Goal: Information Seeking & Learning: Find specific fact

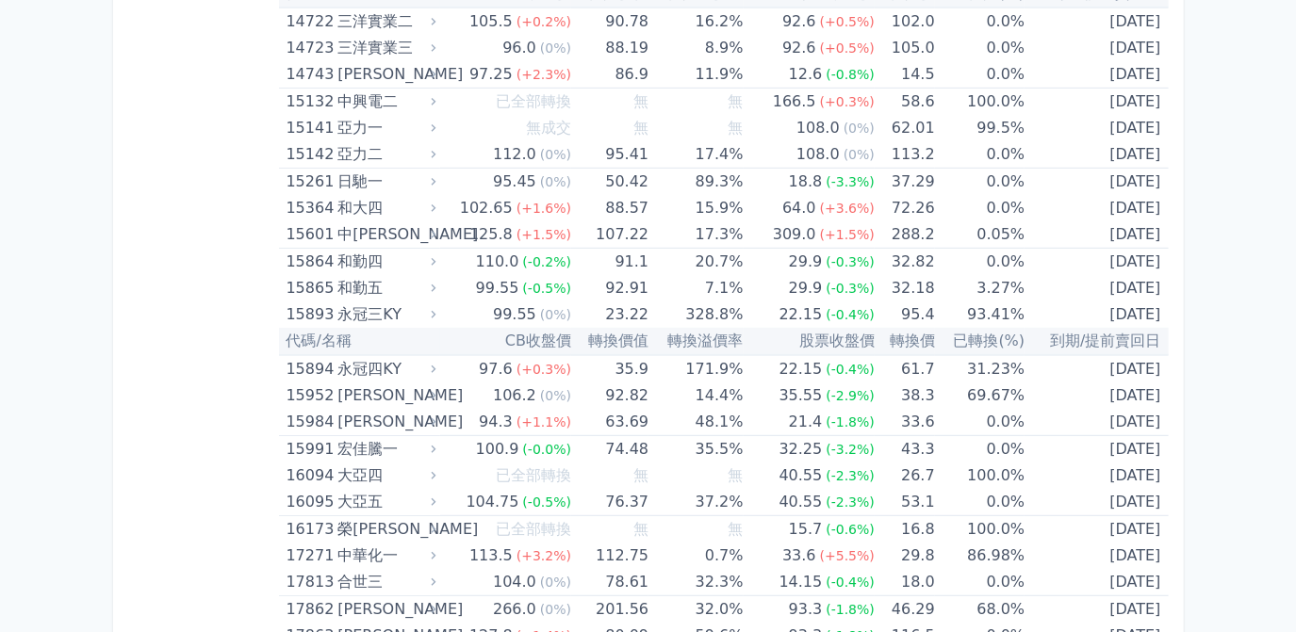
scroll to position [513, 0]
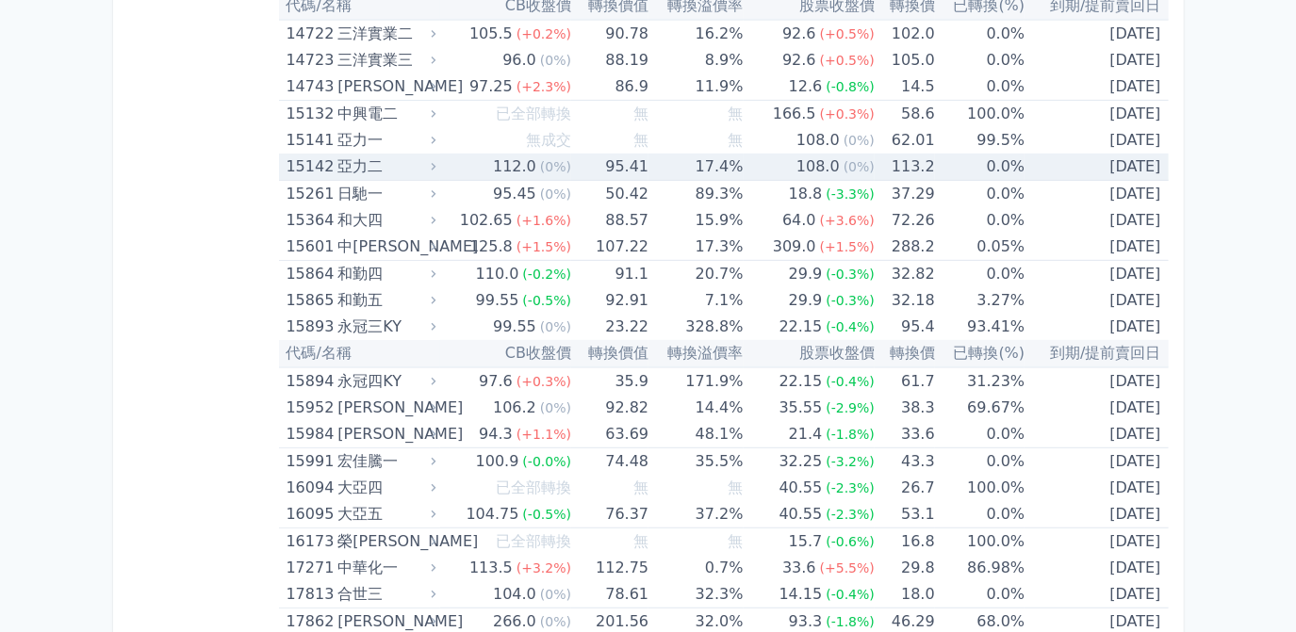
click at [924, 169] on td "113.2" at bounding box center [904, 167] width 60 height 27
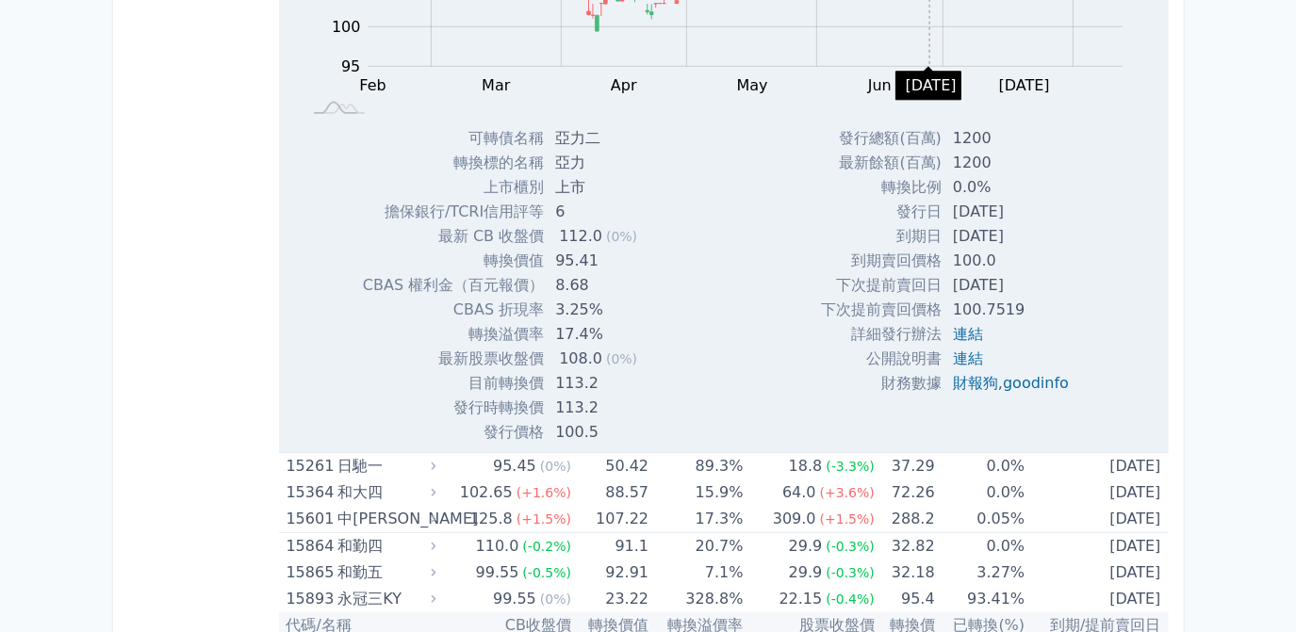
scroll to position [856, 0]
drag, startPoint x: 944, startPoint y: 204, endPoint x: 1030, endPoint y: 204, distance: 85.7
click at [1030, 204] on td "[DATE]" at bounding box center [1012, 209] width 142 height 24
drag, startPoint x: 1030, startPoint y: 204, endPoint x: 996, endPoint y: 201, distance: 34.1
copy td "[DATE]"
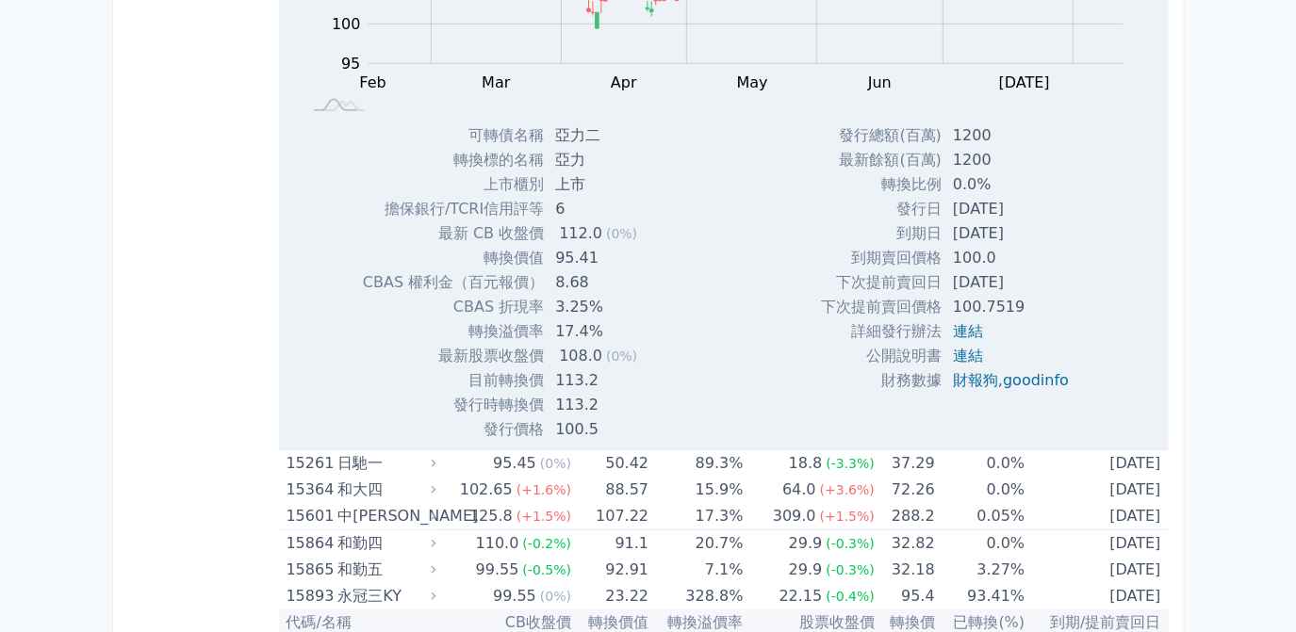
drag, startPoint x: 942, startPoint y: 228, endPoint x: 1031, endPoint y: 228, distance: 88.6
click at [1031, 228] on td "[DATE]" at bounding box center [1012, 233] width 142 height 24
drag, startPoint x: 1031, startPoint y: 228, endPoint x: 1011, endPoint y: 236, distance: 21.5
copy td "[DATE]"
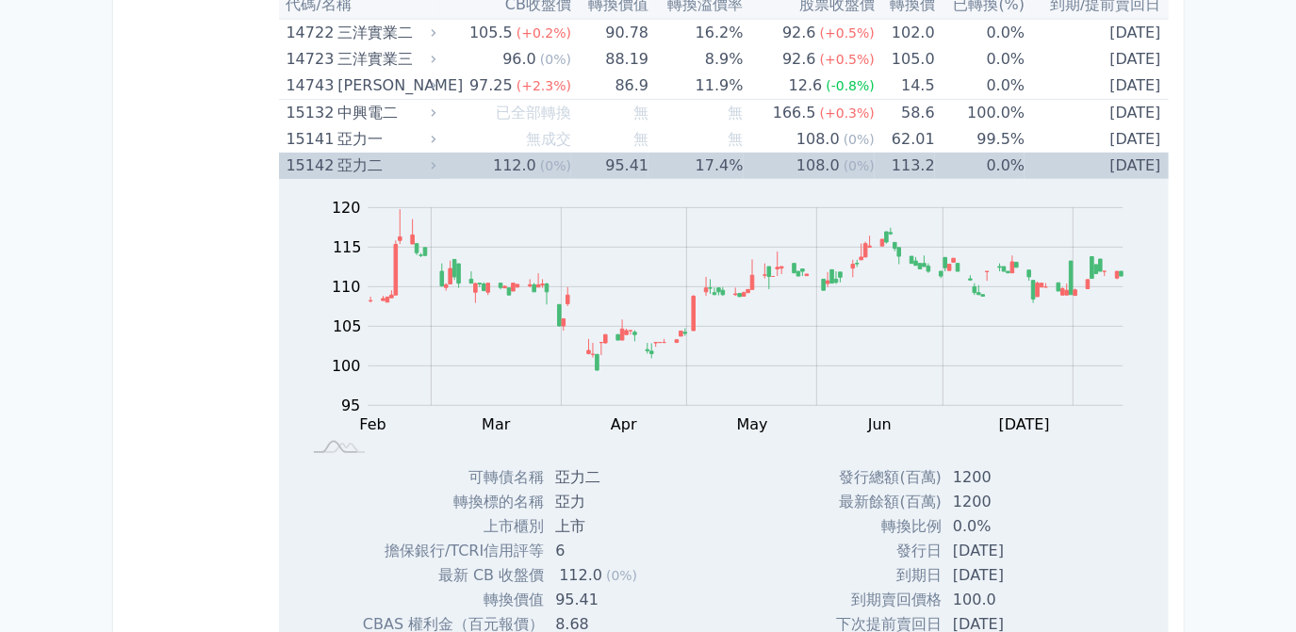
scroll to position [513, 0]
click at [911, 165] on td "113.2" at bounding box center [904, 167] width 60 height 26
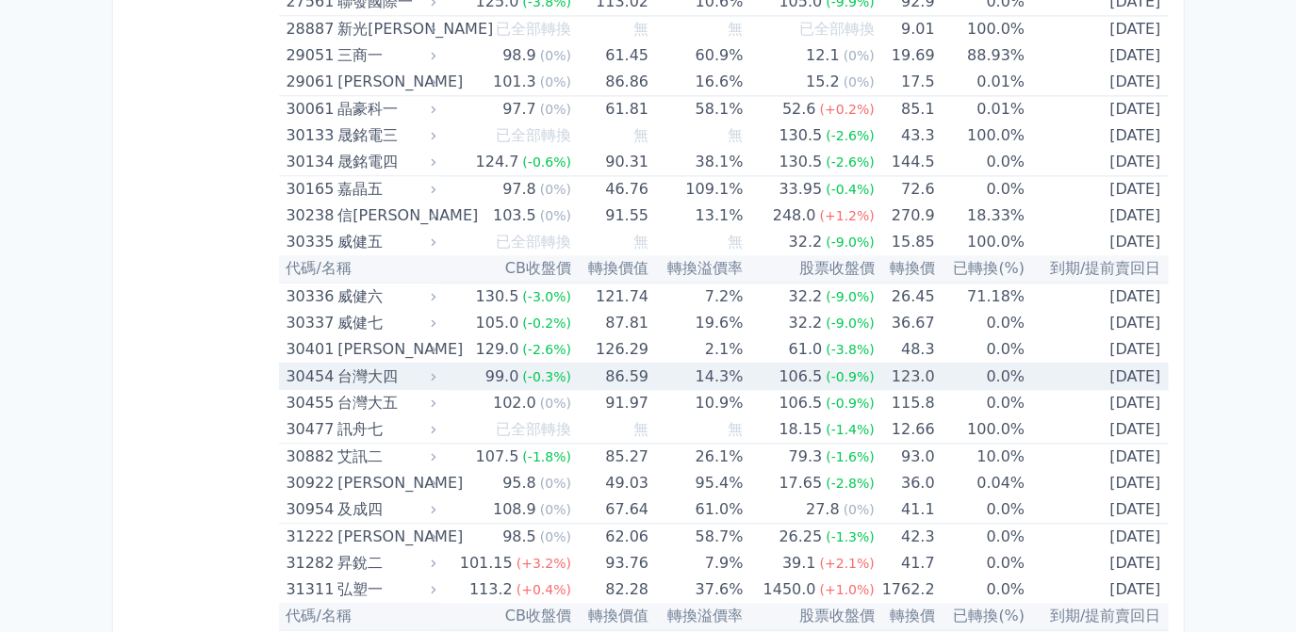
scroll to position [2655, 0]
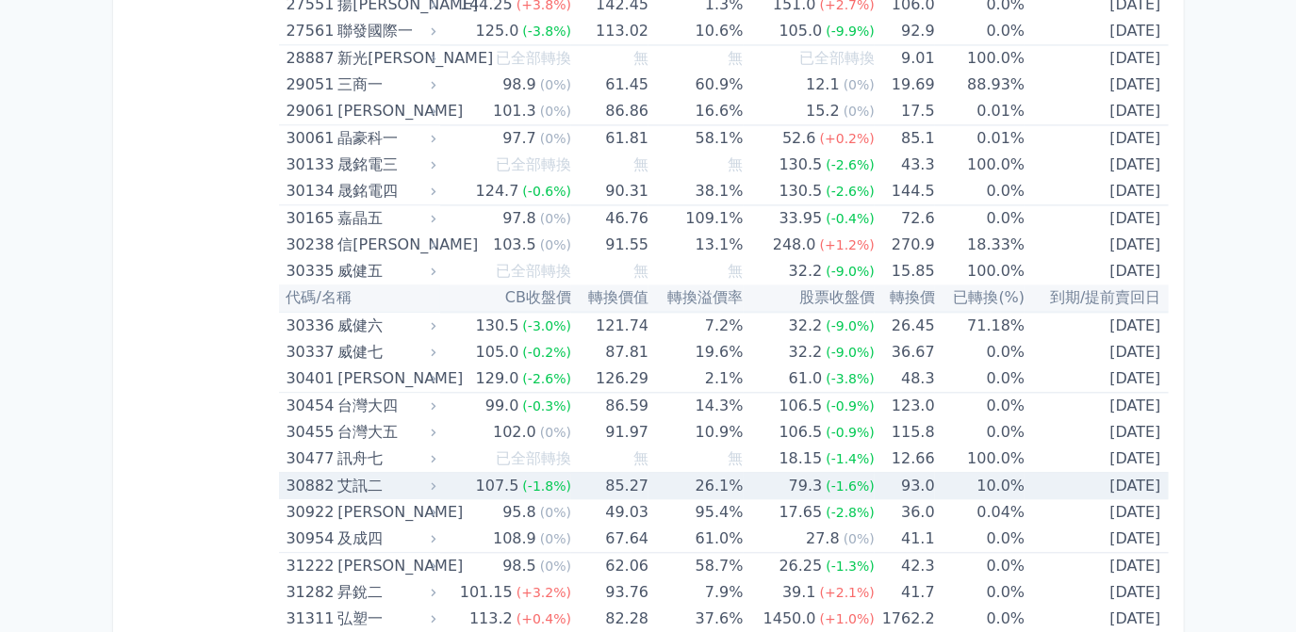
click at [739, 473] on td "26.1%" at bounding box center [695, 486] width 94 height 27
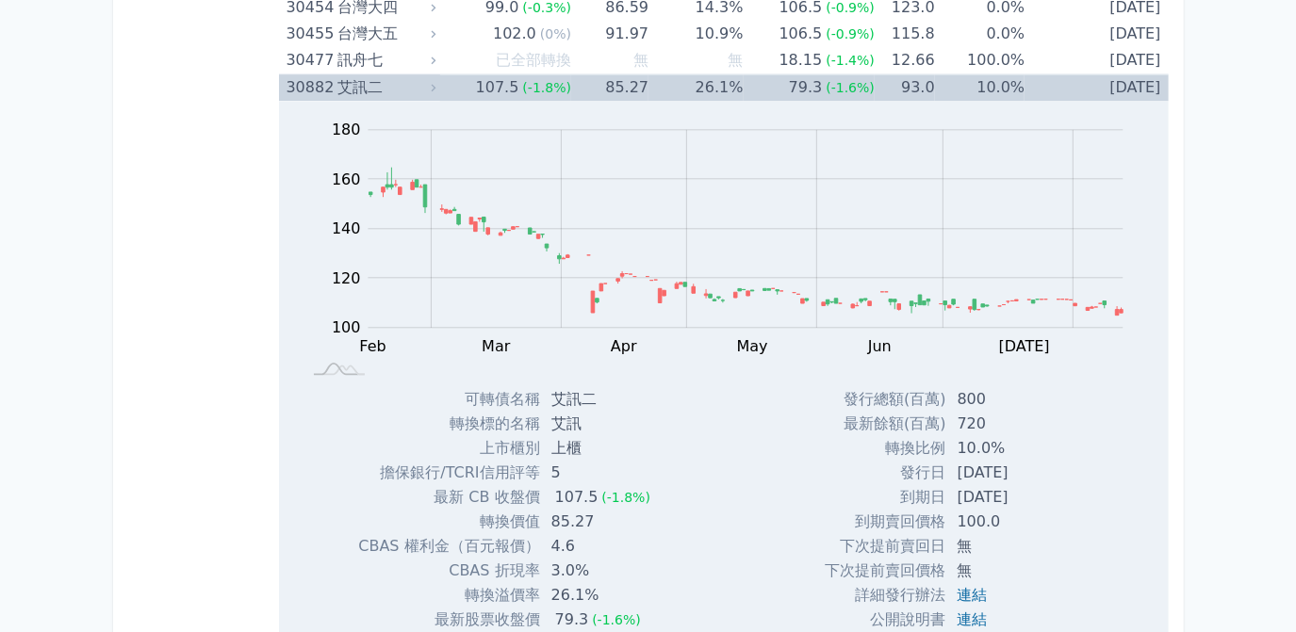
scroll to position [3083, 0]
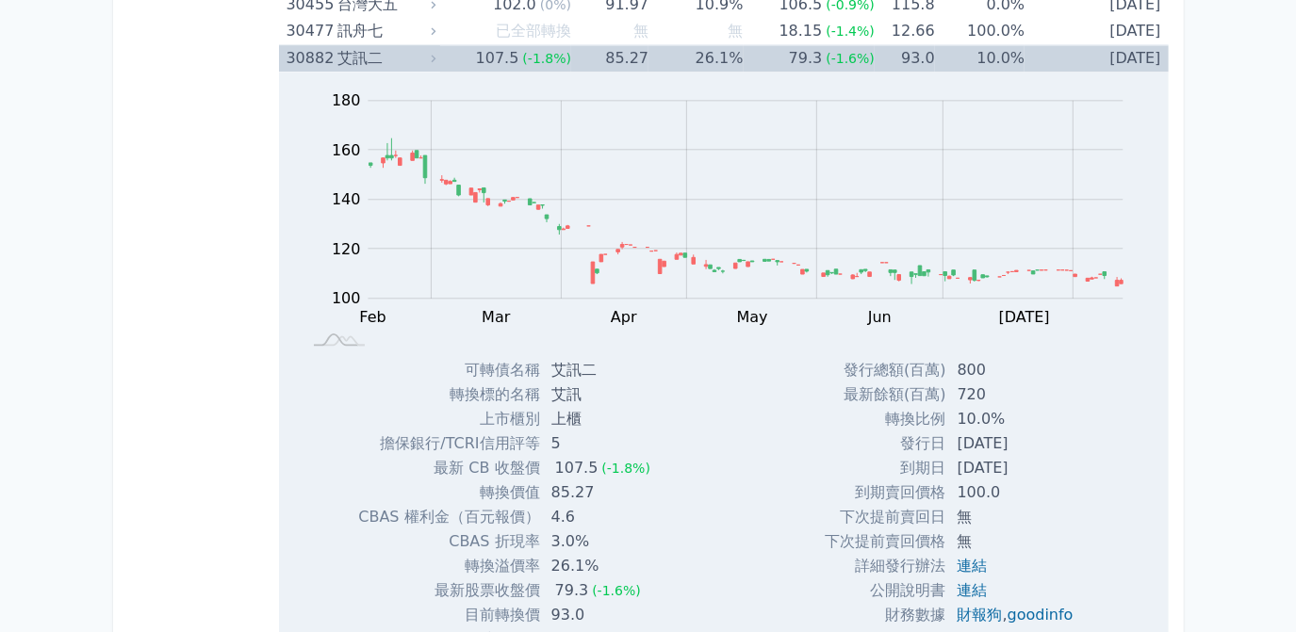
drag, startPoint x: 948, startPoint y: 431, endPoint x: 1033, endPoint y: 432, distance: 84.8
click at [1033, 432] on td "[DATE]" at bounding box center [1017, 444] width 142 height 24
drag, startPoint x: 1033, startPoint y: 432, endPoint x: 995, endPoint y: 435, distance: 37.9
copy td "[DATE]"
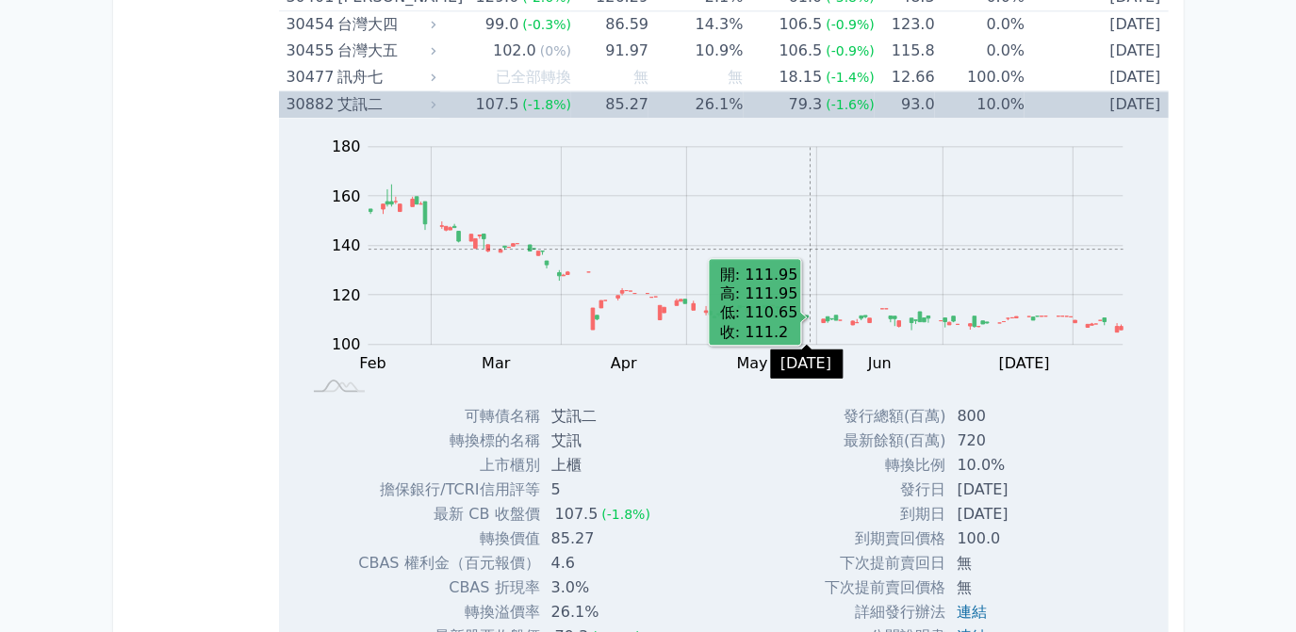
scroll to position [2997, 0]
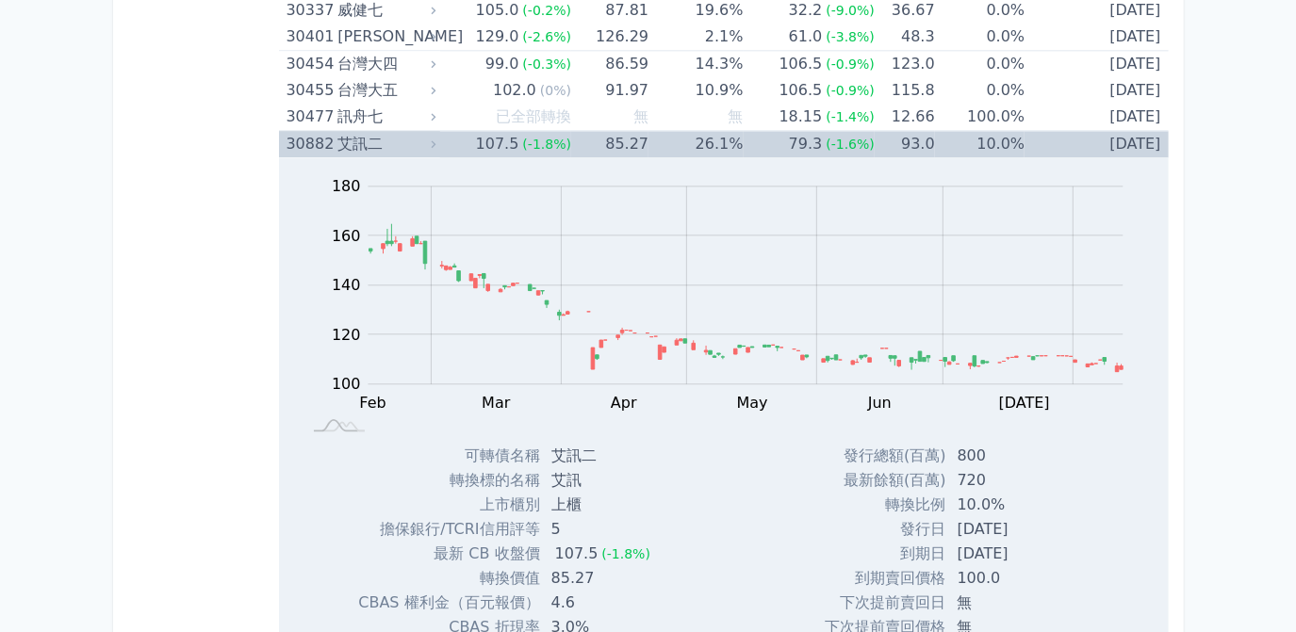
click at [826, 137] on span "(-1.6%)" at bounding box center [849, 144] width 49 height 15
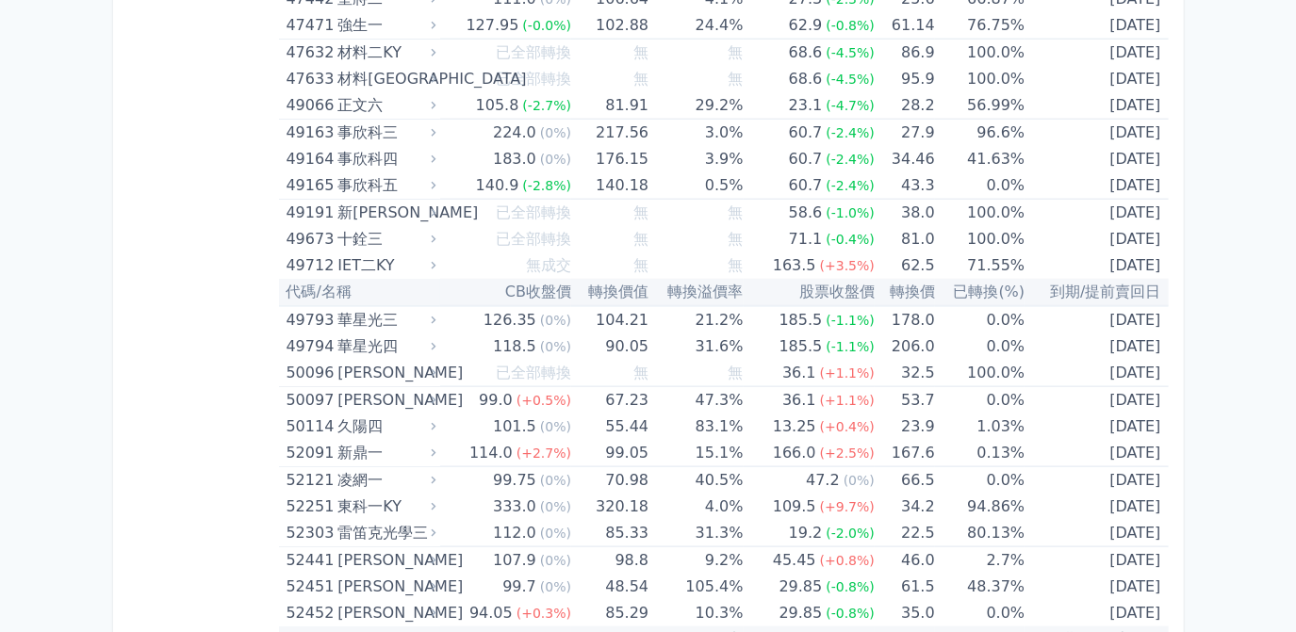
scroll to position [6338, 0]
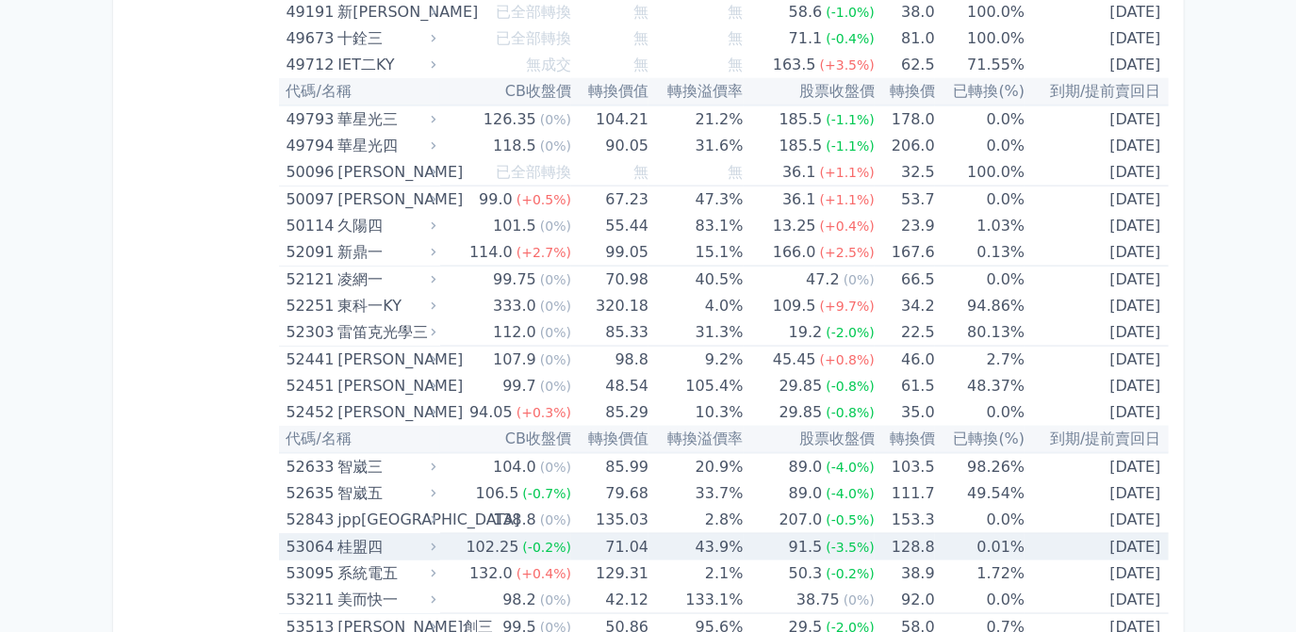
click at [358, 534] on div "桂盟四" at bounding box center [384, 547] width 94 height 26
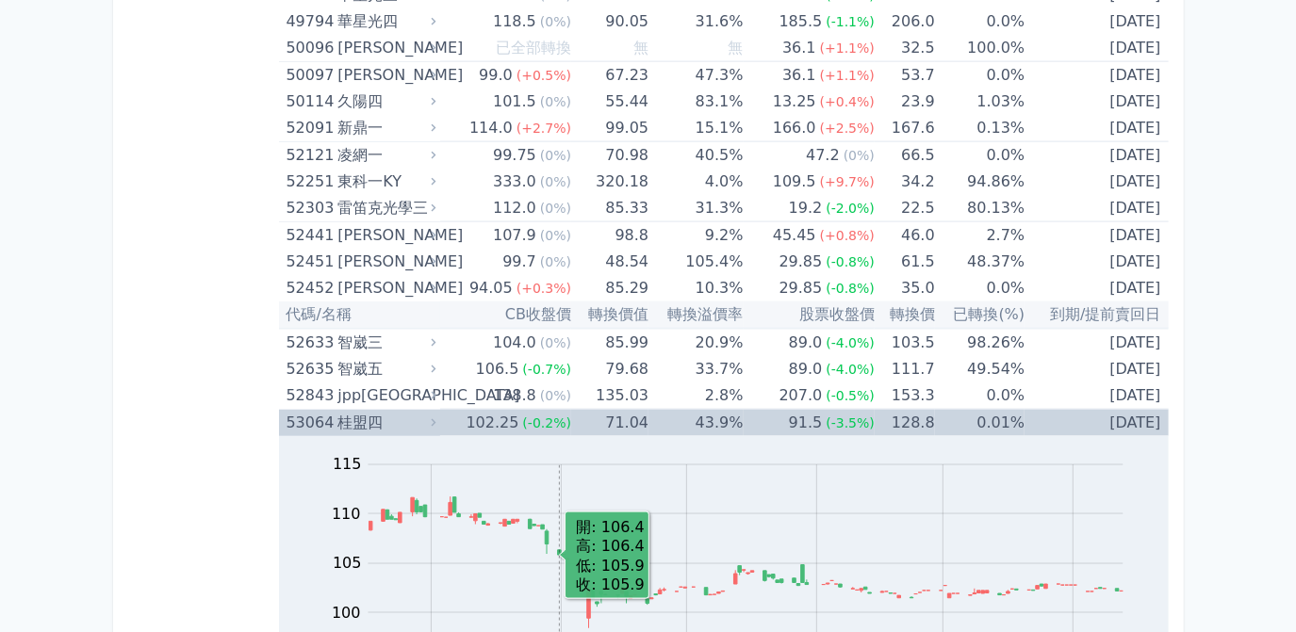
scroll to position [6595, 0]
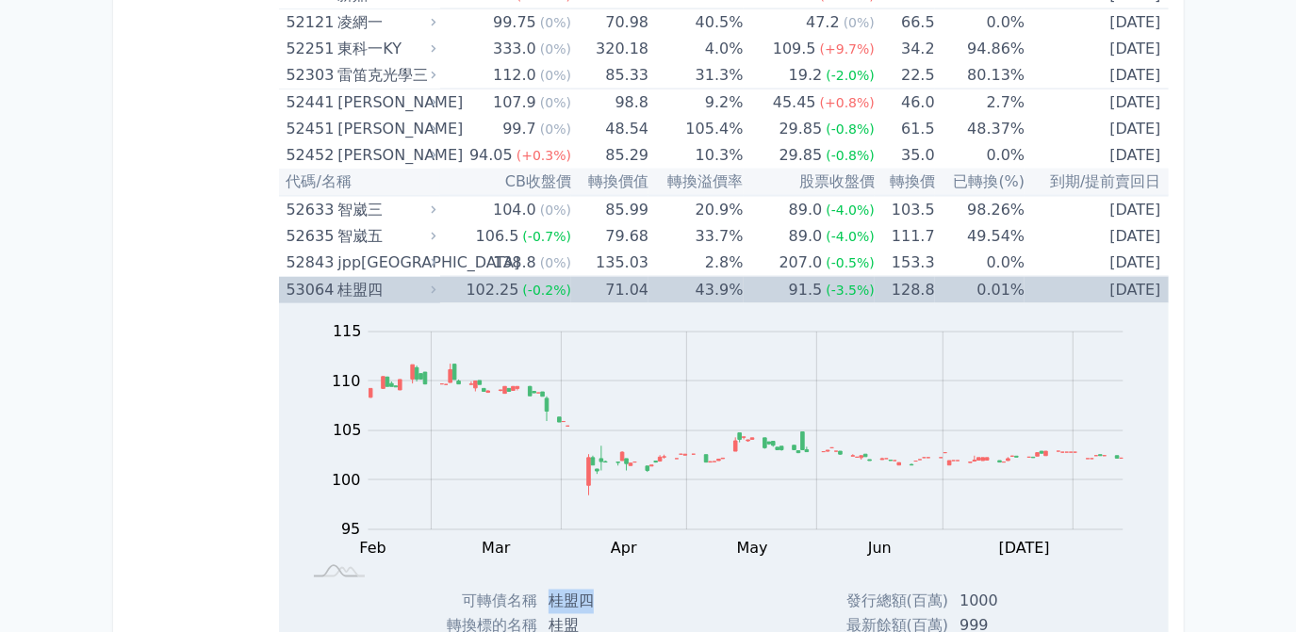
drag, startPoint x: 550, startPoint y: 570, endPoint x: 588, endPoint y: 570, distance: 37.7
click at [588, 590] on td "桂盟四" at bounding box center [605, 602] width 136 height 24
drag, startPoint x: 588, startPoint y: 570, endPoint x: 575, endPoint y: 571, distance: 13.2
copy td "桂盟四"
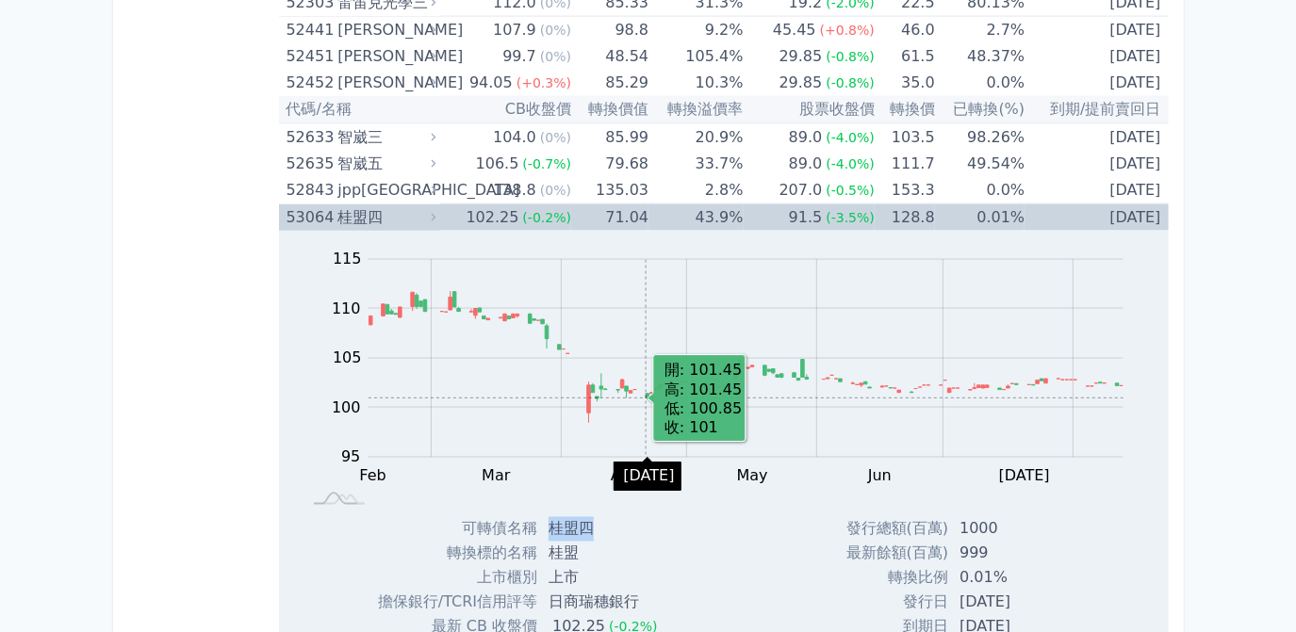
scroll to position [6766, 0]
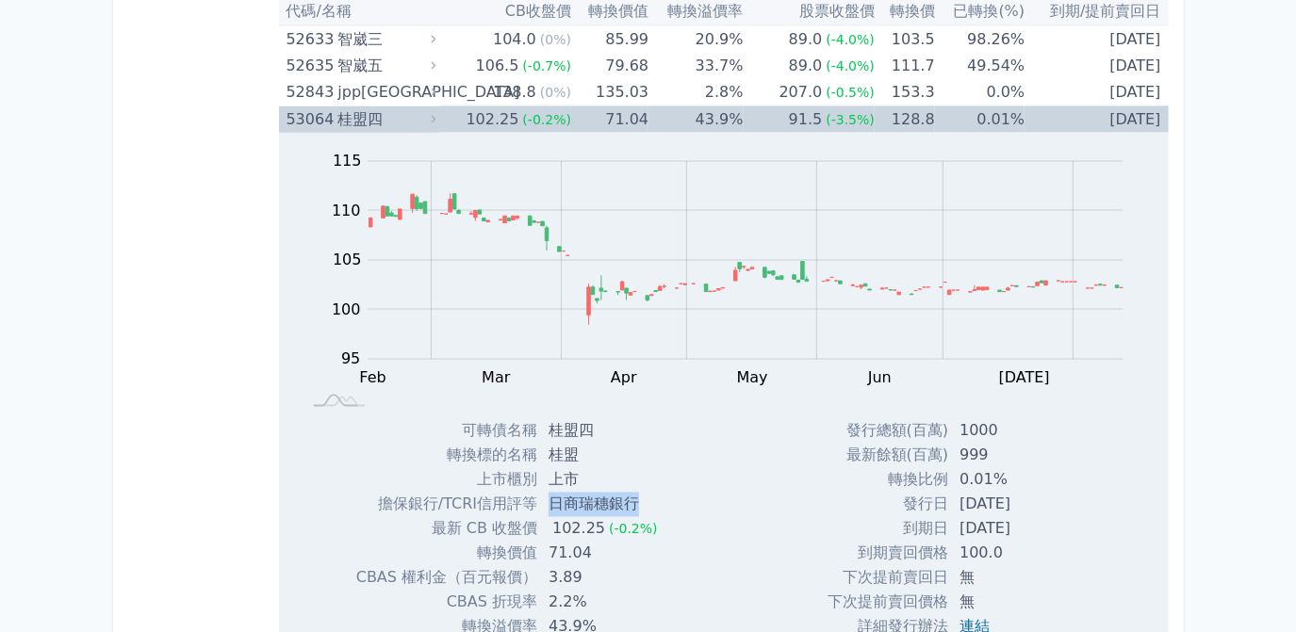
drag, startPoint x: 548, startPoint y: 476, endPoint x: 632, endPoint y: 476, distance: 83.9
click at [632, 493] on td "日商瑞穗銀行" at bounding box center [605, 505] width 136 height 24
drag, startPoint x: 632, startPoint y: 476, endPoint x: 611, endPoint y: 479, distance: 21.9
copy td "日商瑞穗銀行"
drag, startPoint x: 699, startPoint y: 574, endPoint x: 710, endPoint y: 574, distance: 11.3
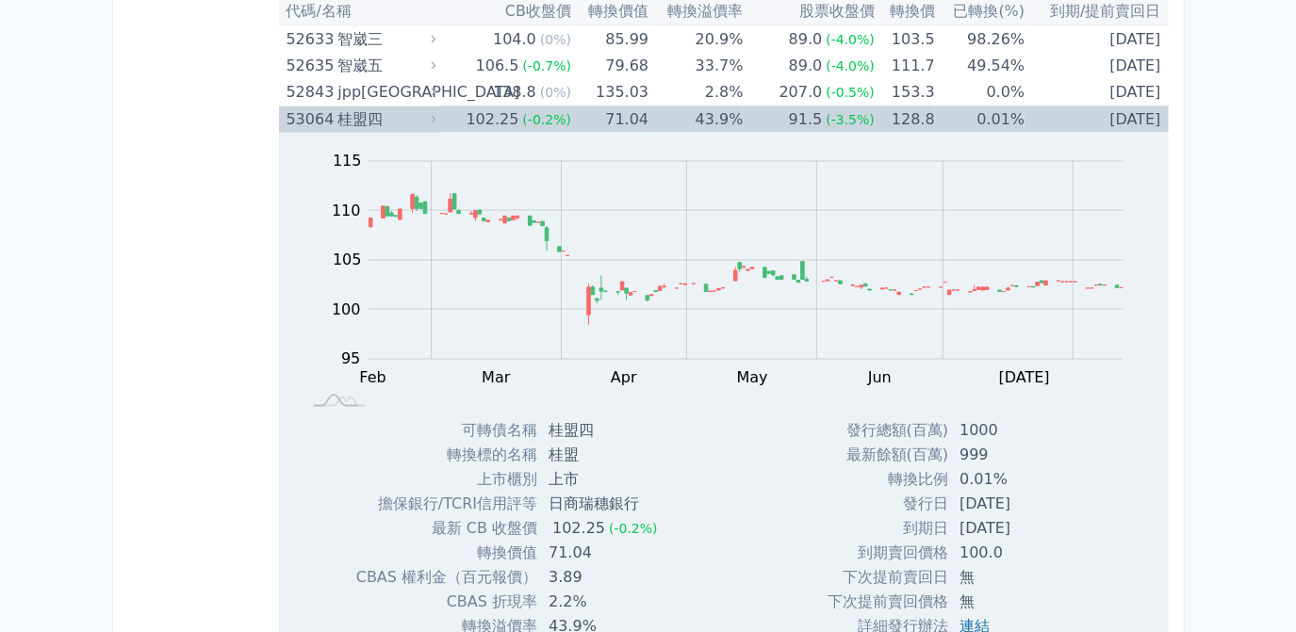
click at [699, 574] on div "Zoom Out 100 94 96 98 100 120 115 110 105 95 90 85 L Feb Mar Apr May Jun [DATE]…" at bounding box center [723, 435] width 889 height 605
